Goal: Navigation & Orientation: Understand site structure

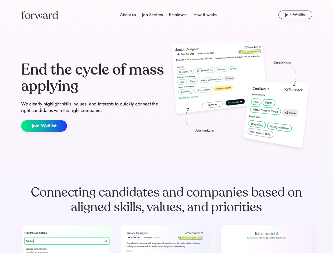
click at [167, 127] on div "End the cycle of mass applying We clearly highlight skills, values, and interes…" at bounding box center [166, 96] width 291 height 113
click at [167, 15] on div "About us Job Seekers Employers How it works" at bounding box center [168, 15] width 208 height 6
click at [40, 15] on img at bounding box center [39, 15] width 37 height 8
click at [168, 15] on div "About us Job Seekers Employers How it works" at bounding box center [168, 15] width 208 height 6
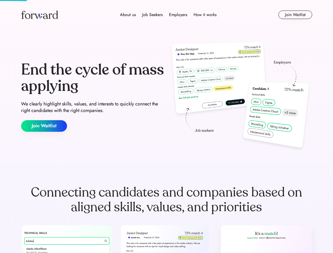
click at [128, 15] on div "About us" at bounding box center [128, 15] width 16 height 6
click at [153, 15] on div "Job Seekers" at bounding box center [152, 15] width 21 height 6
click at [178, 15] on div "Employers" at bounding box center [178, 15] width 18 height 6
click at [205, 15] on div "How it works" at bounding box center [205, 15] width 23 height 6
click at [295, 15] on button "Join Waitlist" at bounding box center [296, 15] width 34 height 8
